Goal: Ask a question

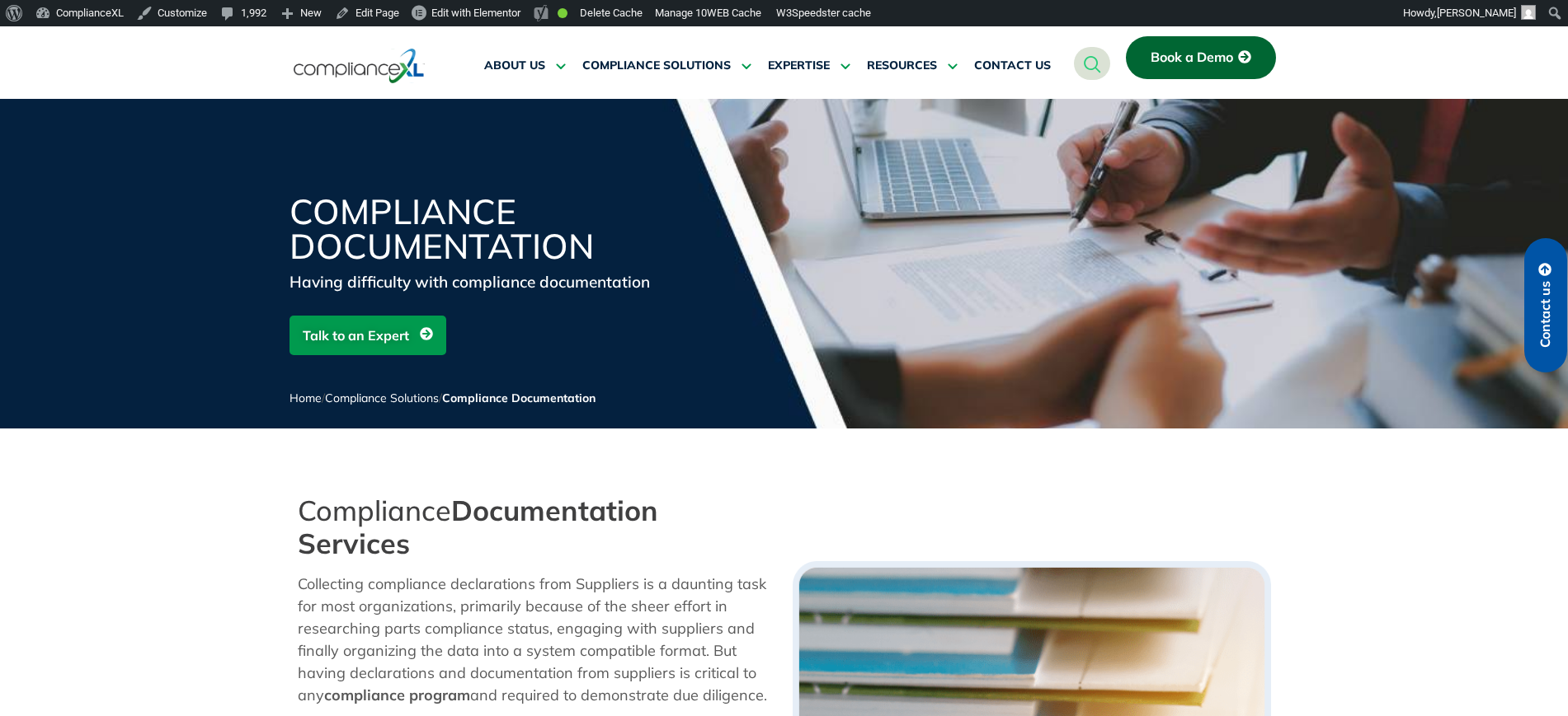
click at [1539, 314] on span "Contact us" at bounding box center [1545, 314] width 15 height 67
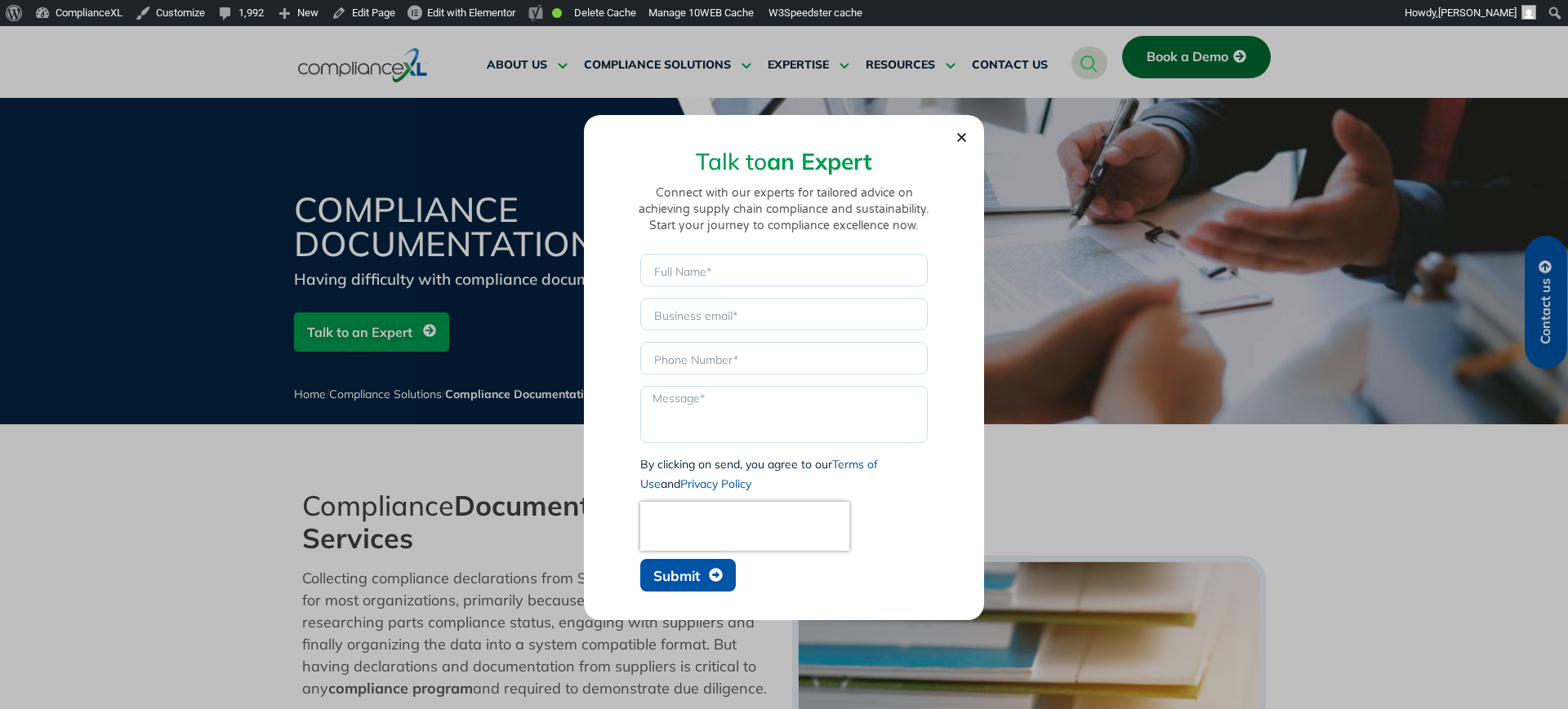
click at [681, 566] on button "Submit" at bounding box center [688, 575] width 95 height 33
click at [672, 321] on input "Email" at bounding box center [784, 314] width 288 height 33
click at [676, 580] on span "Submit" at bounding box center [677, 576] width 46 height 14
click at [695, 300] on input "eot.rajesh@gmail.com" at bounding box center [784, 314] width 288 height 33
click at [690, 304] on input "eot.rajesh@gmail.com" at bounding box center [784, 314] width 288 height 33
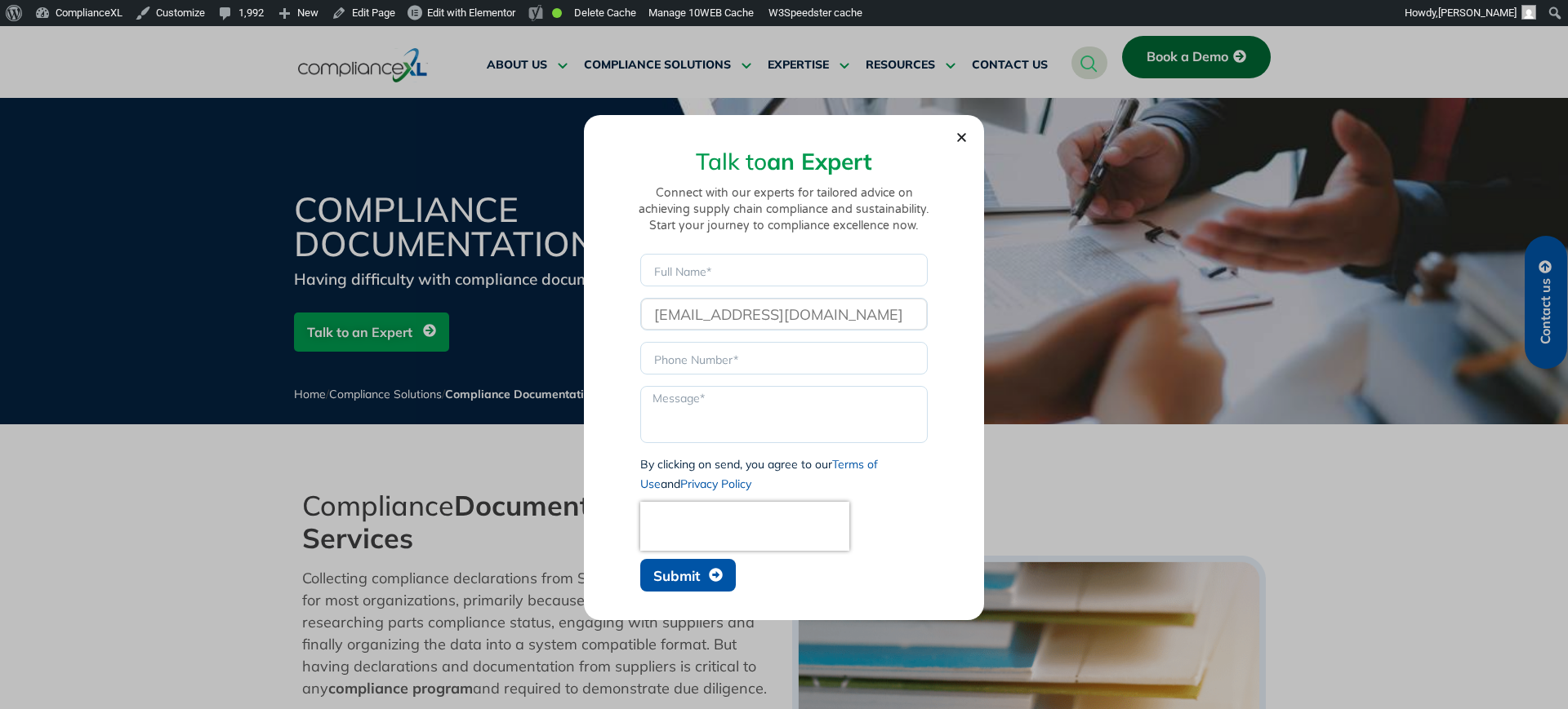
click at [757, 318] on input "eot.rajesh@gmail.com" at bounding box center [784, 314] width 288 height 33
click at [757, 318] on input "eot.rajesh@gmail.com" at bounding box center [784, 314] width 288 height 33
type input "eot.rajesh@.com"
click at [678, 583] on span "Submit" at bounding box center [677, 576] width 46 height 14
click at [691, 571] on span "Submit" at bounding box center [677, 576] width 46 height 14
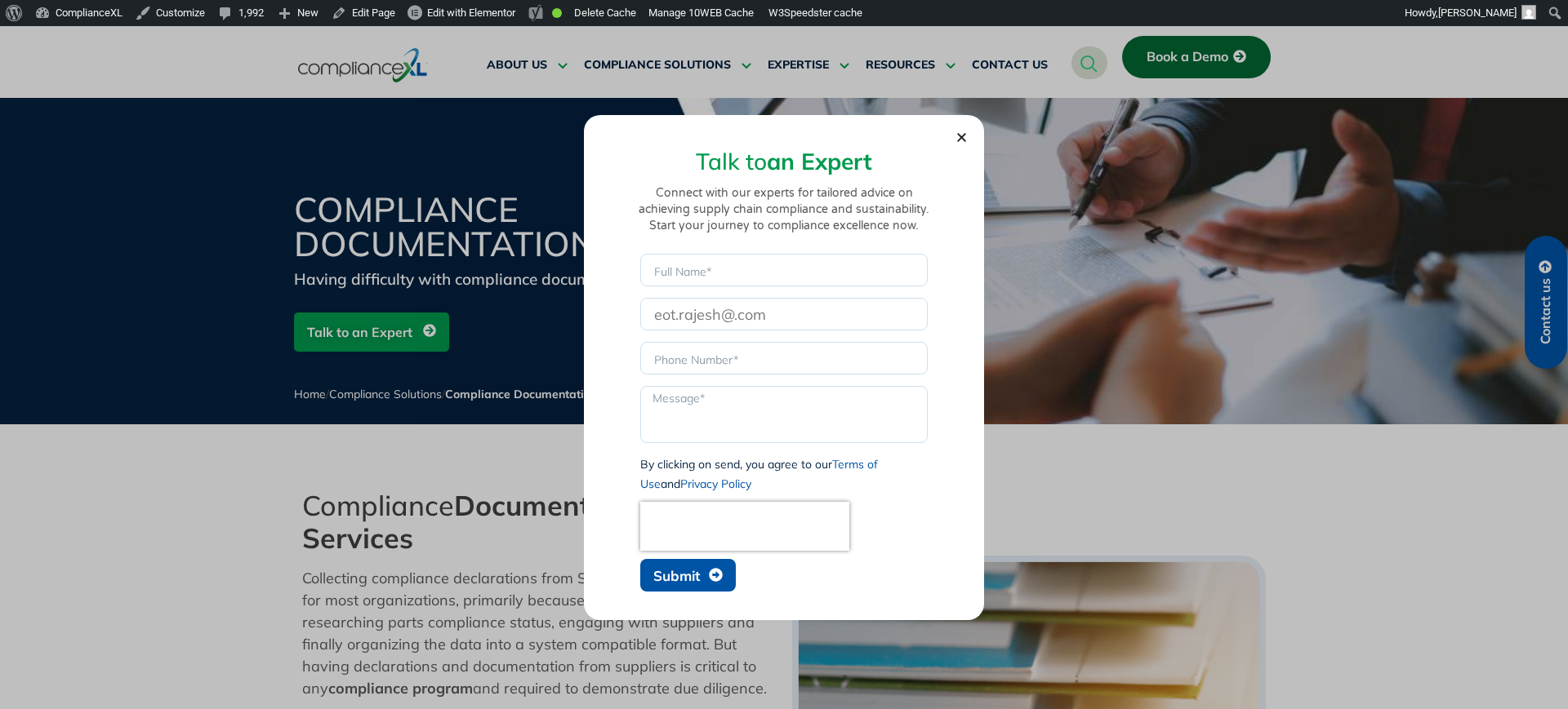
click at [691, 571] on span "Submit" at bounding box center [677, 576] width 46 height 14
click at [691, 569] on span "Submit" at bounding box center [677, 576] width 46 height 14
type input "ddsad"
click at [691, 574] on span "Submit" at bounding box center [677, 576] width 46 height 14
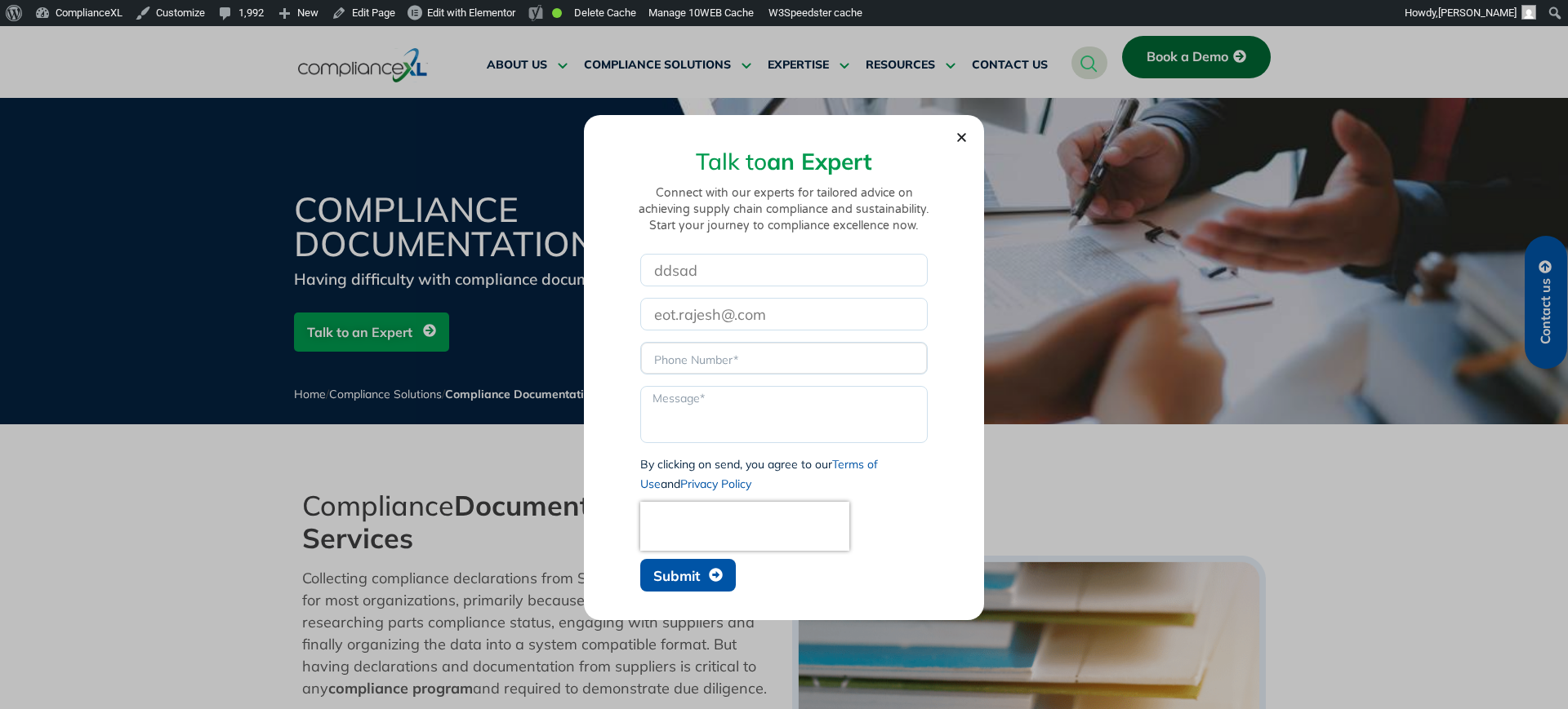
click at [702, 362] on input "Phone" at bounding box center [784, 358] width 288 height 33
type input "sdsadas"
click at [698, 585] on button "Submit" at bounding box center [688, 575] width 95 height 33
click at [696, 585] on button "Submit" at bounding box center [688, 575] width 95 height 33
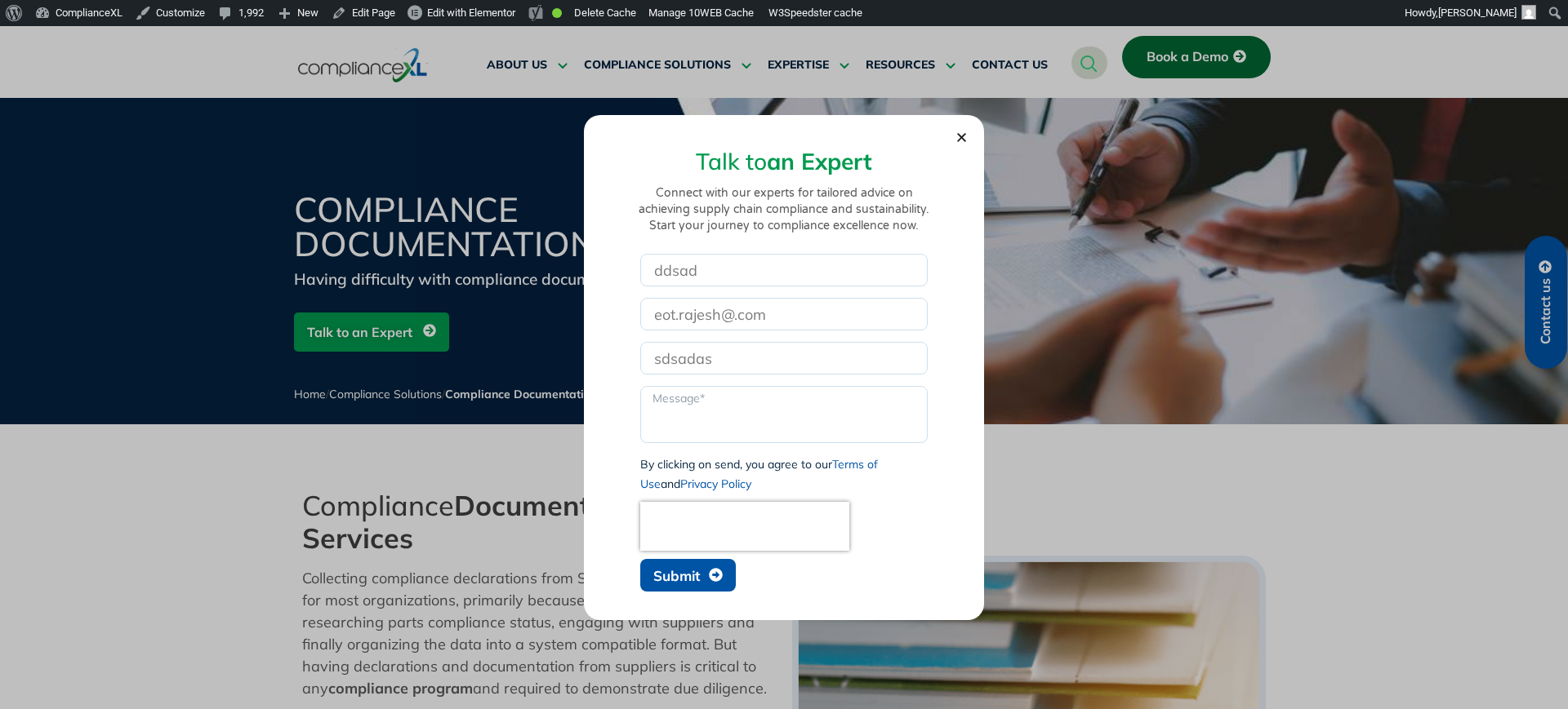
click at [954, 130] on section "Talk to an Expert Connect with our experts for tailored advice on achieving sup…" at bounding box center [784, 363] width 368 height 473
click at [954, 138] on section "Talk to an Expert Connect with our experts for tailored advice on achieving sup…" at bounding box center [784, 363] width 368 height 473
click at [961, 138] on use "Close" at bounding box center [962, 137] width 9 height 9
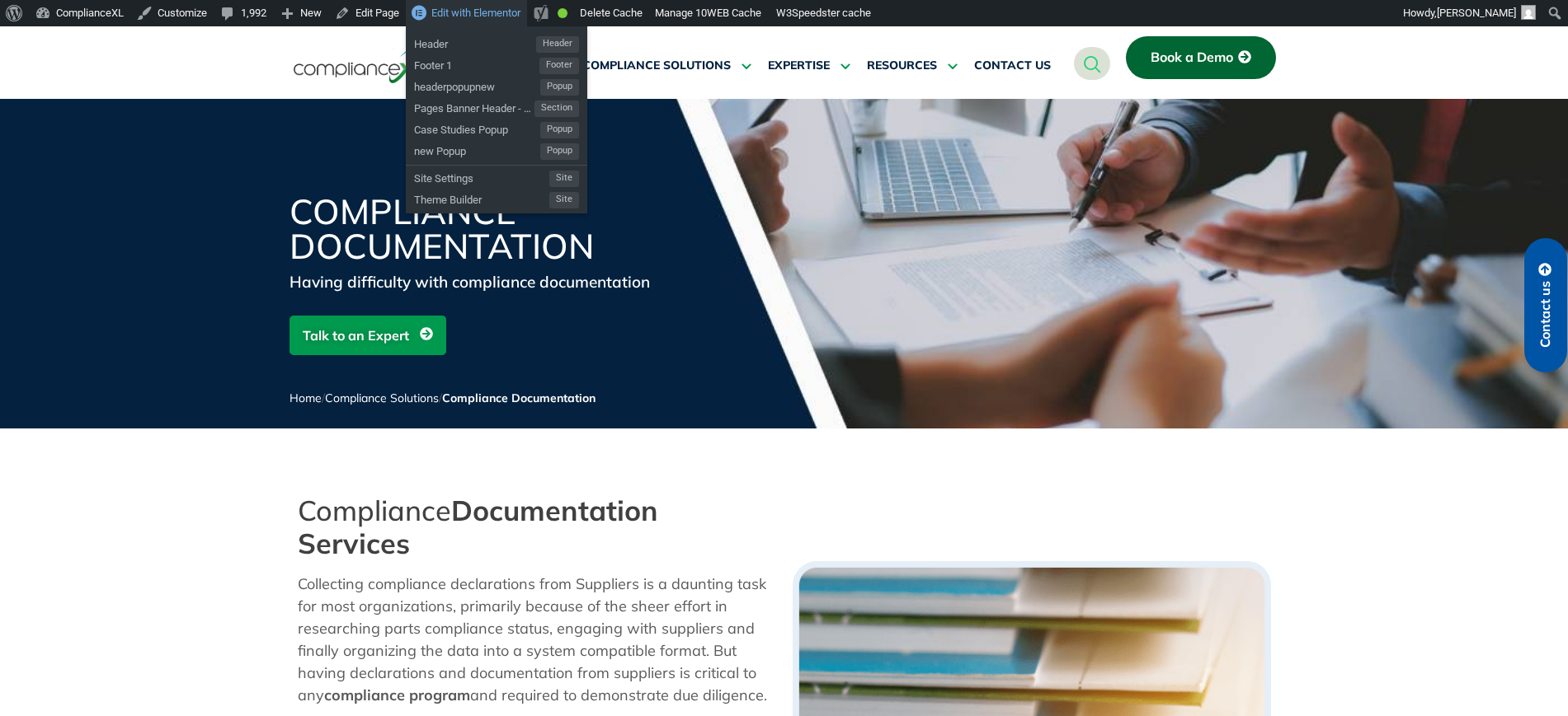
click at [474, 12] on span "Edit with Elementor" at bounding box center [475, 13] width 89 height 12
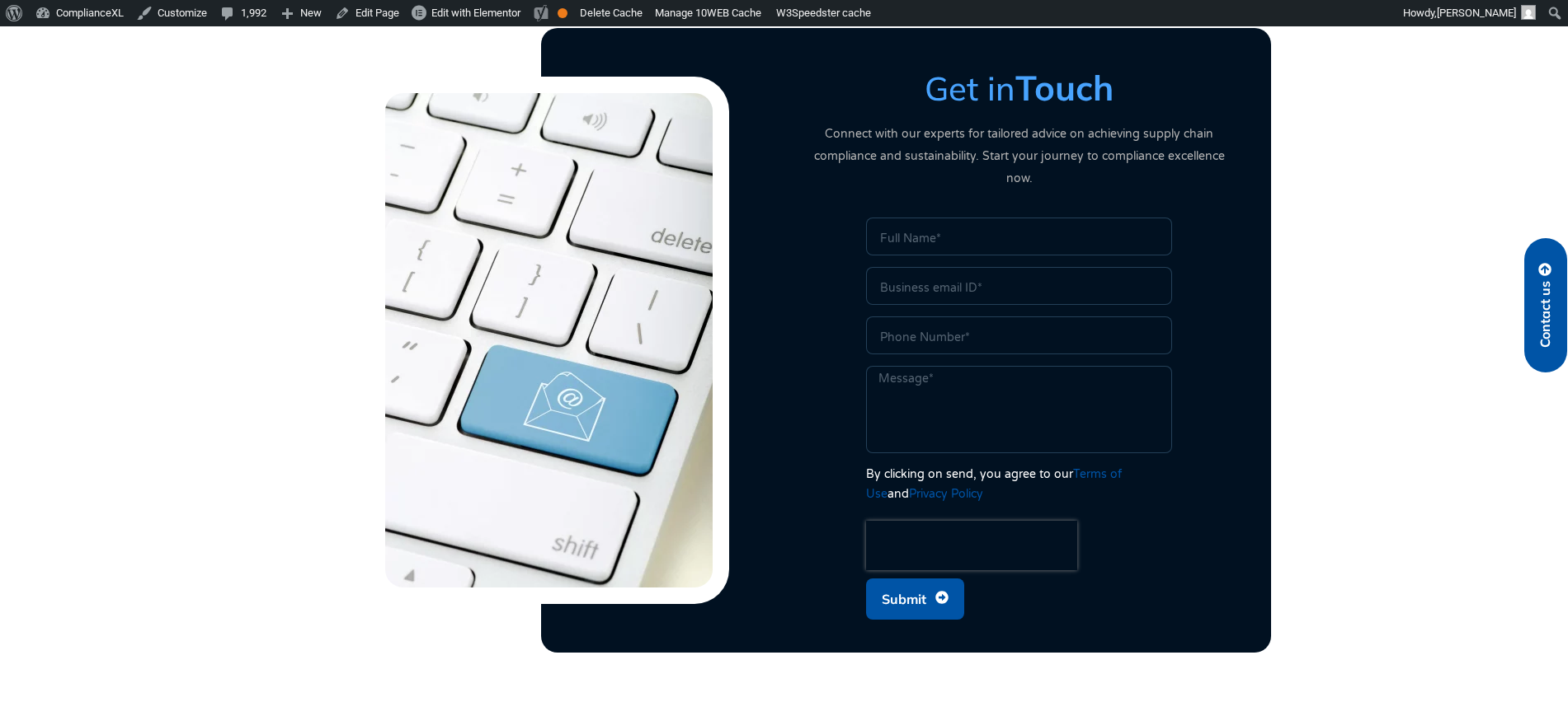
scroll to position [4203, 0]
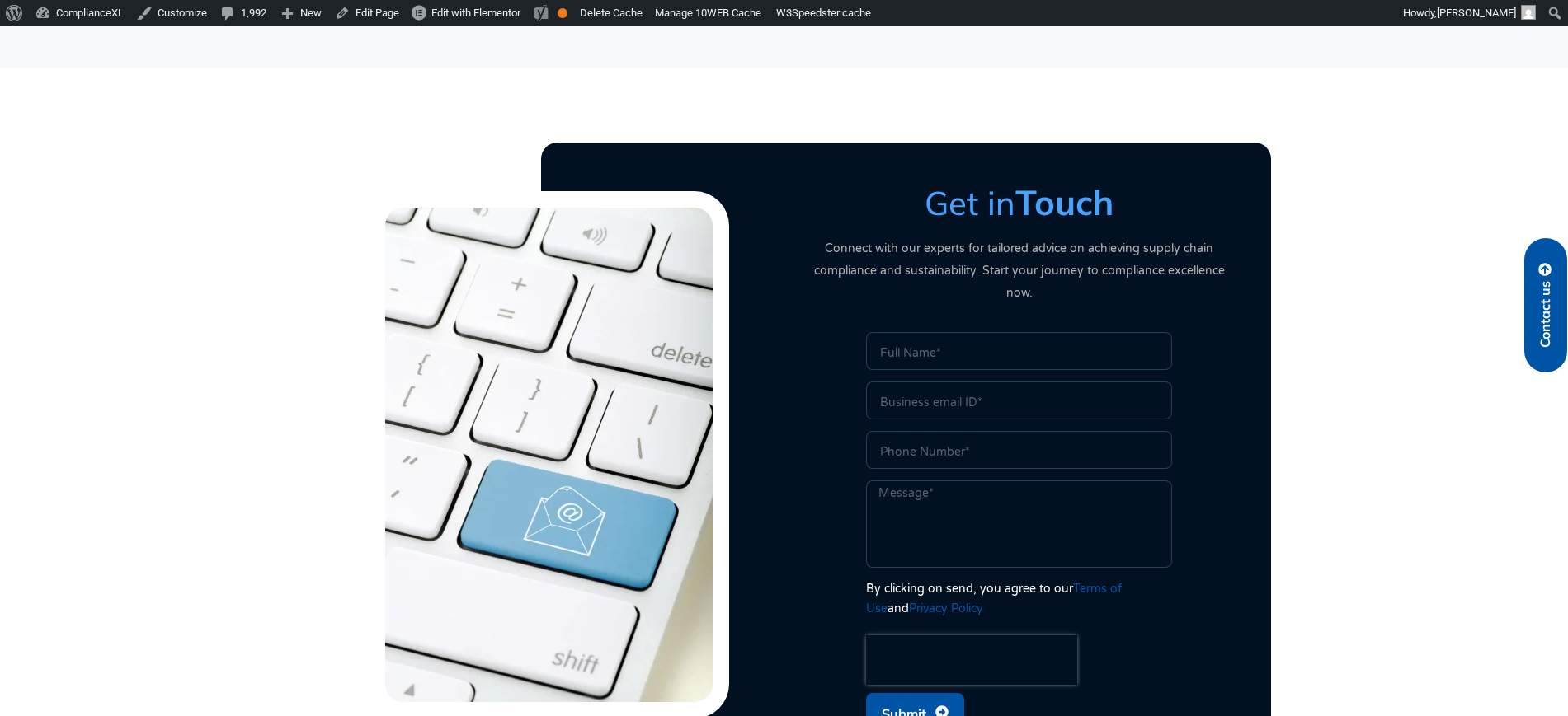
click at [910, 698] on span "Submit" at bounding box center [904, 713] width 44 height 31
click at [911, 698] on span "Submit" at bounding box center [904, 713] width 44 height 31
